Goal: Navigation & Orientation: Find specific page/section

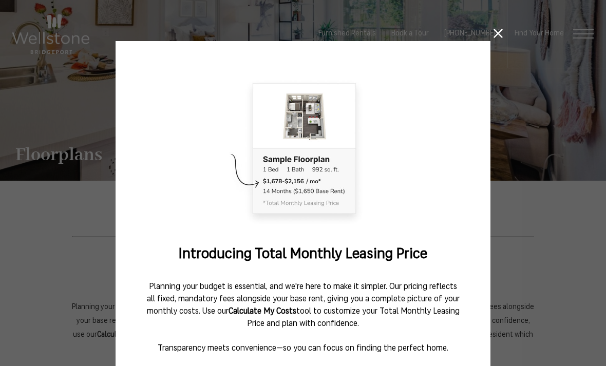
click at [418, 60] on div "Introducing Total Monthly Leasing Price Planning your budget is essential, and …" at bounding box center [303, 231] width 375 height 381
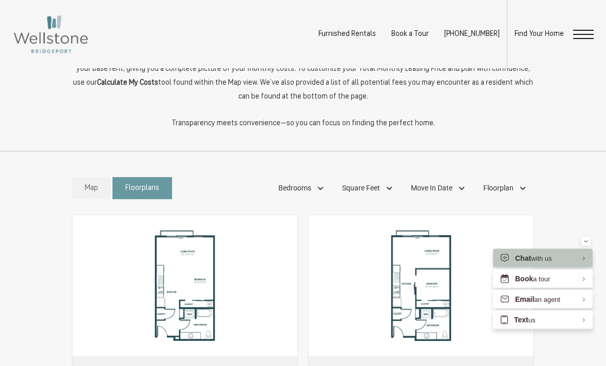
scroll to position [381, 0]
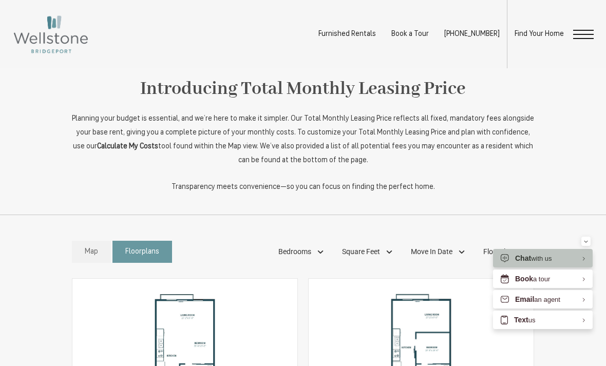
click at [580, 34] on span "Open Menu" at bounding box center [583, 34] width 21 height 1
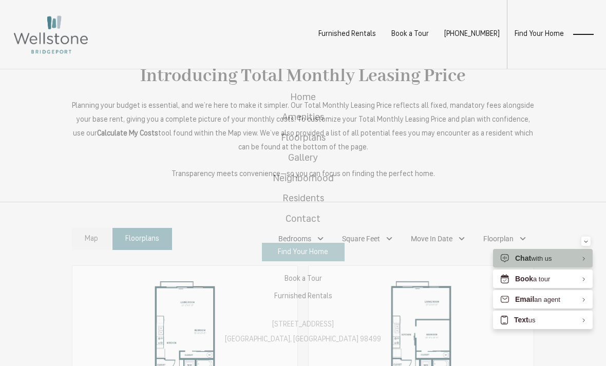
scroll to position [0, 0]
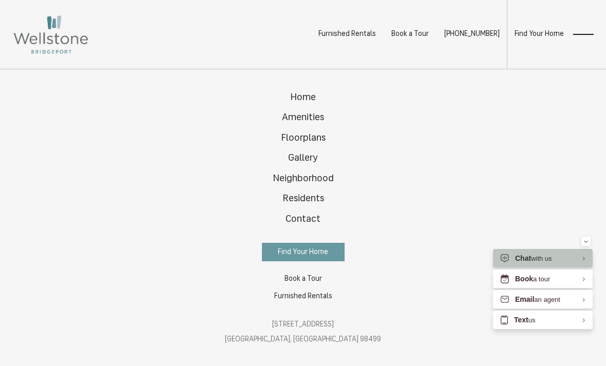
click at [307, 203] on span "Residents" at bounding box center [304, 199] width 42 height 10
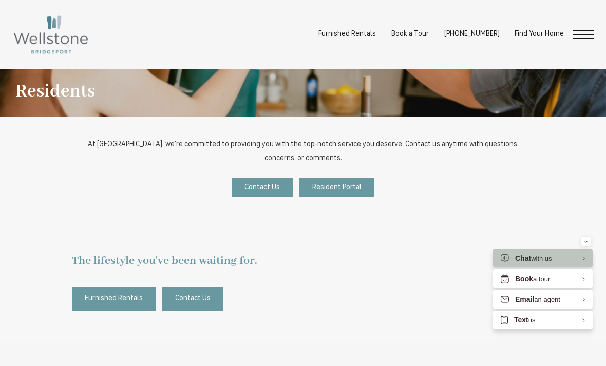
scroll to position [119, 0]
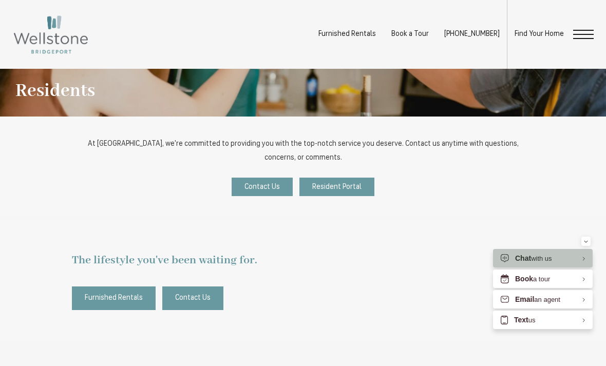
click at [350, 187] on span "Resident Portal" at bounding box center [336, 187] width 49 height 8
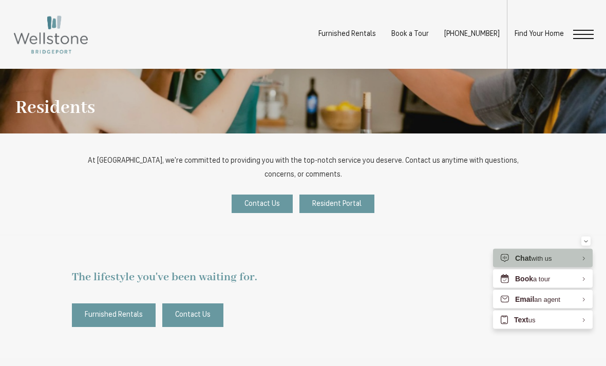
scroll to position [99, 0]
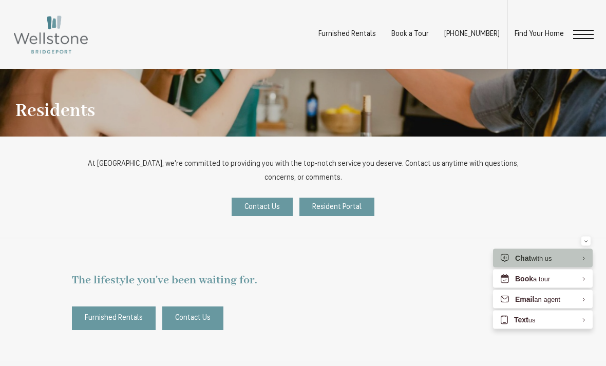
click at [576, 39] on span "Open Menu" at bounding box center [583, 38] width 21 height 1
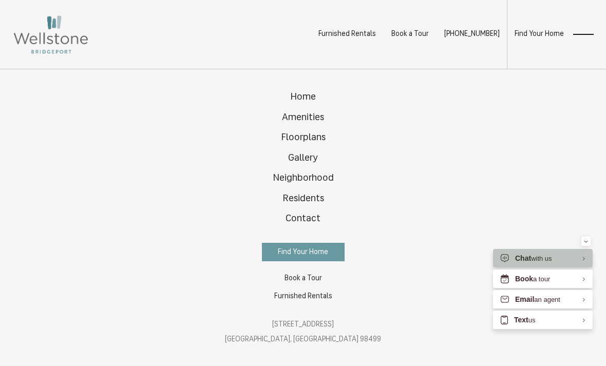
click at [307, 96] on span "Home" at bounding box center [303, 97] width 26 height 10
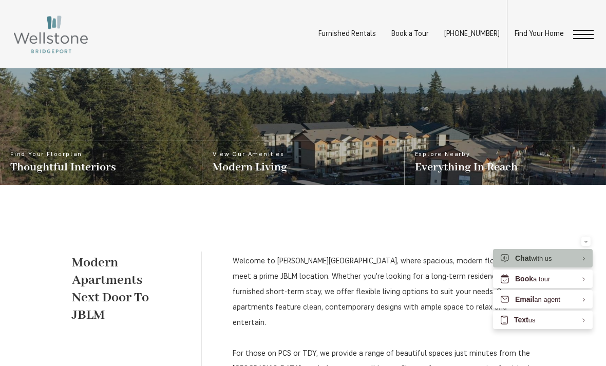
scroll to position [322, 0]
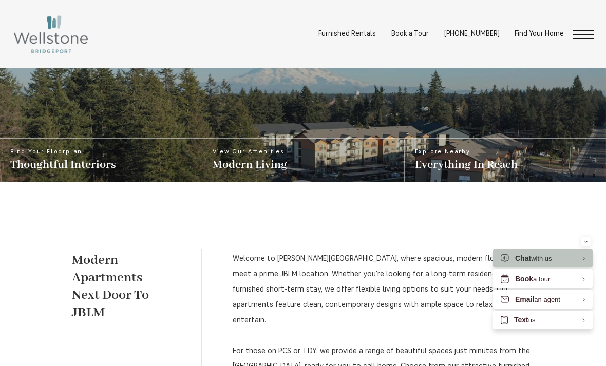
click at [583, 39] on span "Open Menu" at bounding box center [583, 38] width 21 height 1
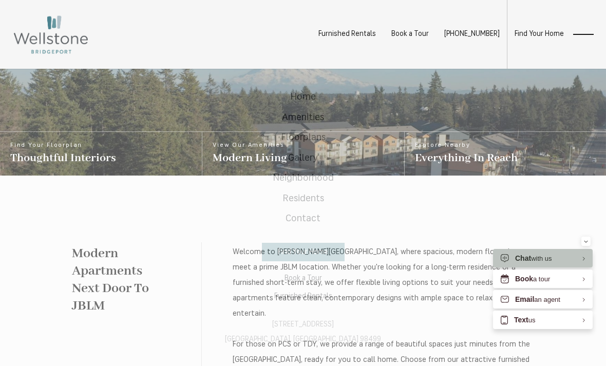
scroll to position [0, 0]
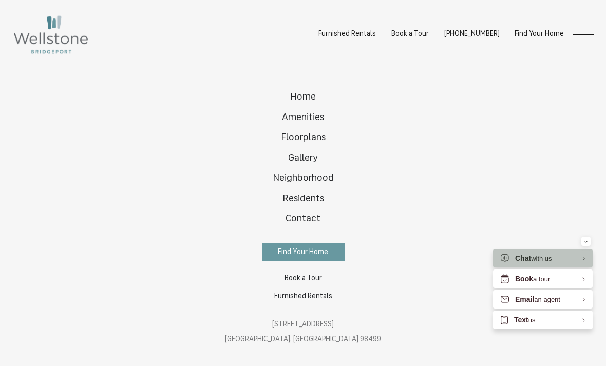
click at [306, 200] on span "Residents" at bounding box center [304, 199] width 42 height 10
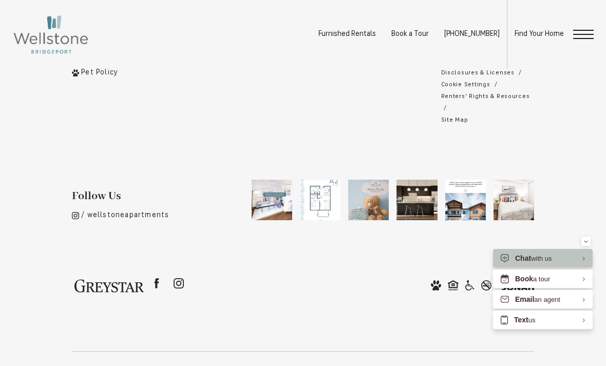
scroll to position [549, 0]
